Goal: Navigation & Orientation: Find specific page/section

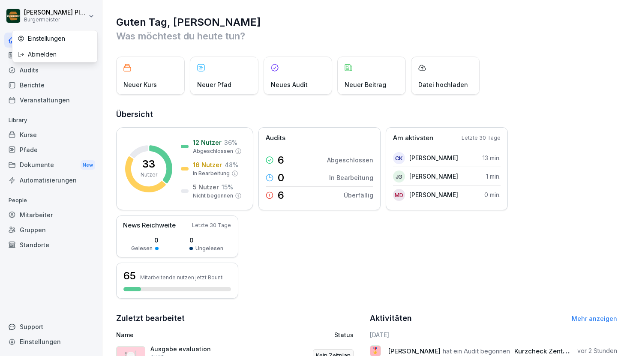
click at [93, 15] on html "[PERSON_NAME] Burgermeister Home News Audits Berichte Veranstaltungen Library K…" at bounding box center [315, 178] width 630 height 356
click at [70, 49] on div "Abmelden" at bounding box center [54, 54] width 85 height 16
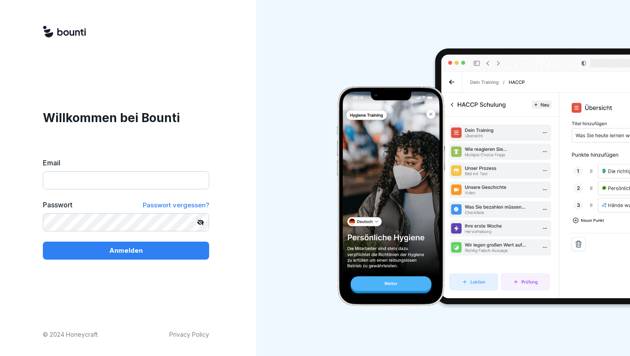
click at [74, 176] on input "Email" at bounding box center [126, 180] width 166 height 18
type input "**********"
click at [104, 253] on div "Anmelden" at bounding box center [126, 250] width 152 height 9
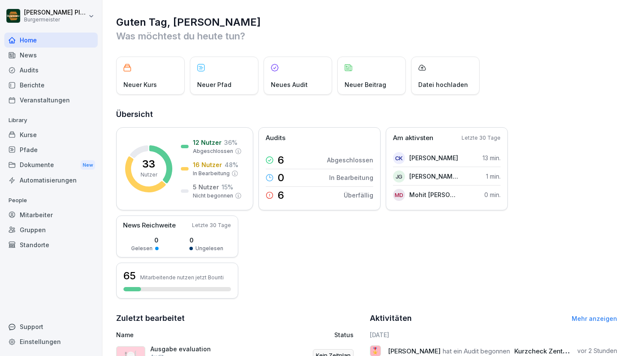
click at [48, 67] on div "Audits" at bounding box center [50, 70] width 93 height 15
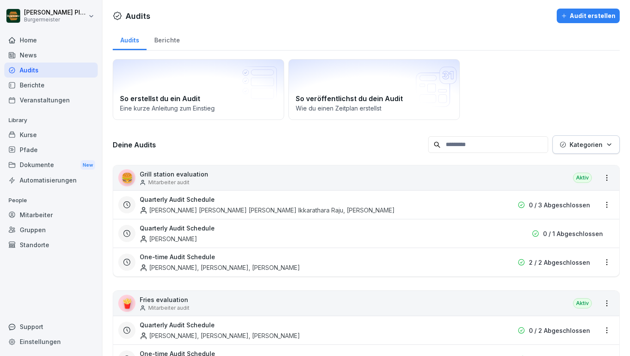
click at [173, 38] on div "Berichte" at bounding box center [166, 39] width 41 height 22
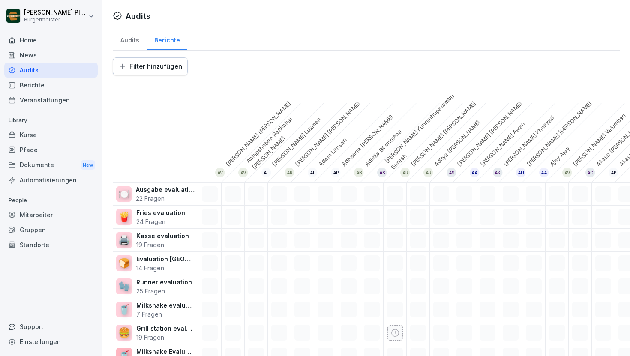
scroll to position [18, 0]
